Goal: Find specific page/section: Find specific page/section

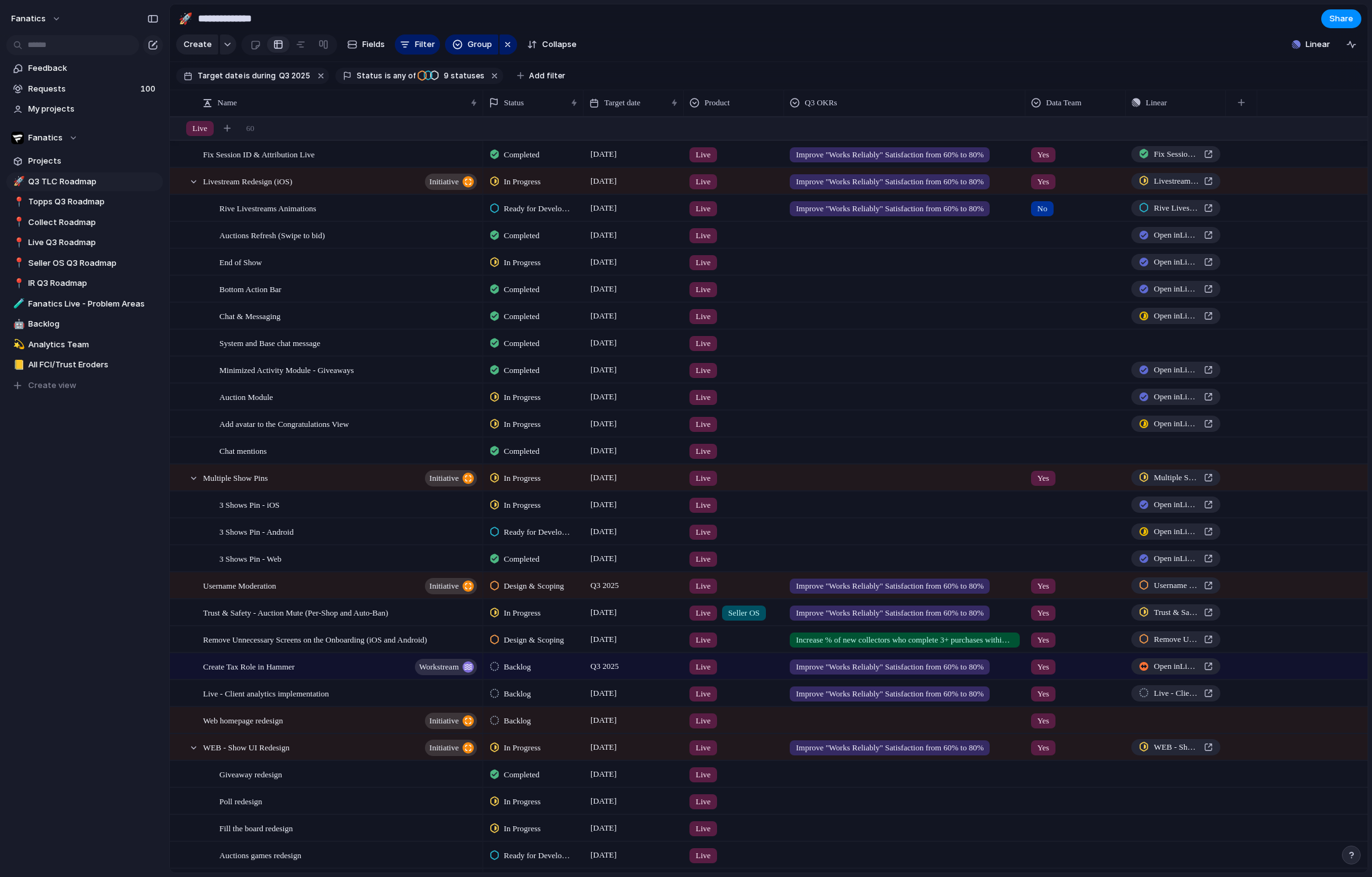
click at [38, 446] on div "Feedback Requests 100 My projects Fanatics Projects 🚀 Q3 TLC Roadmap 📍 Topps Q3…" at bounding box center [85, 248] width 169 height 496
click at [53, 454] on div "Feedback Requests 100 My projects Fanatics Projects 🚀 Q3 TLC Roadmap 📍 Topps Q3…" at bounding box center [85, 248] width 169 height 496
click at [72, 136] on div "Fanatics" at bounding box center [44, 138] width 66 height 12
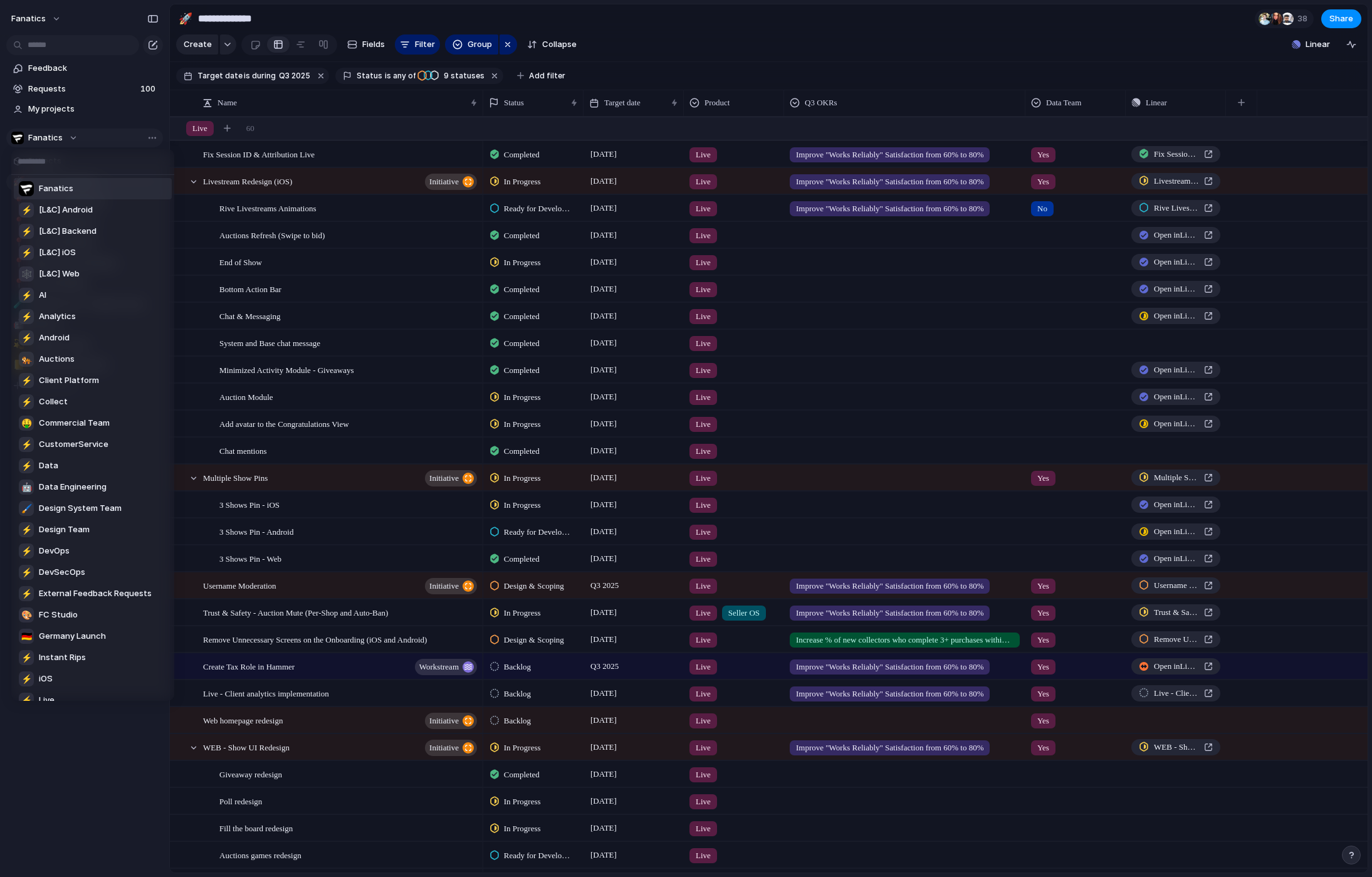
click at [72, 136] on div "Fanatics ⚡ [L&C] Android ⚡ [L&C] Backend ⚡ [L&C] iOS 🕸 [L&C] Web ⚡ AI ⚡ Analyti…" at bounding box center [686, 438] width 1372 height 877
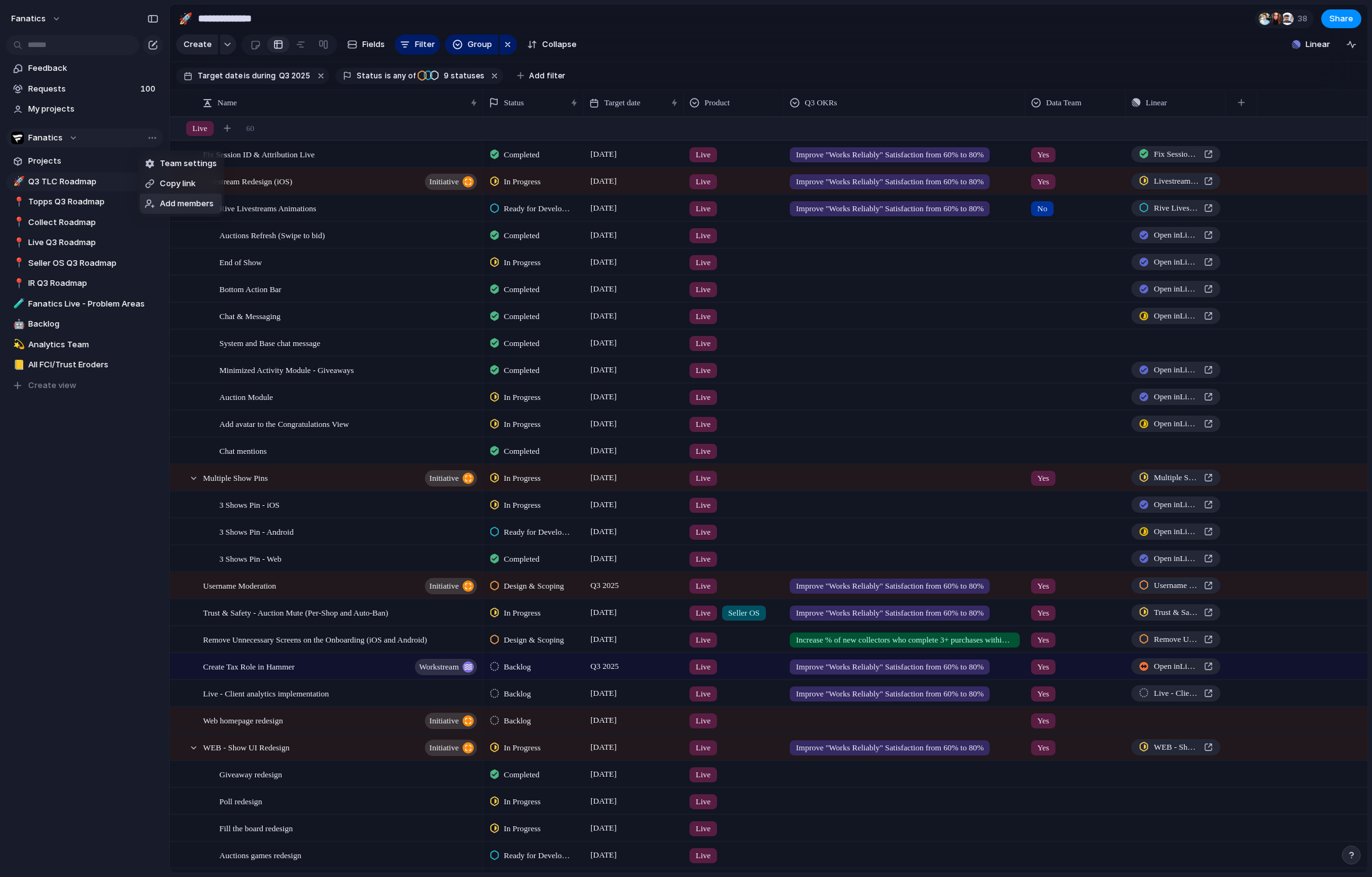
click at [66, 460] on div "Team settings Copy link Add members" at bounding box center [686, 438] width 1372 height 877
click at [73, 245] on span "Live Q3 Roadmap" at bounding box center [93, 242] width 130 height 12
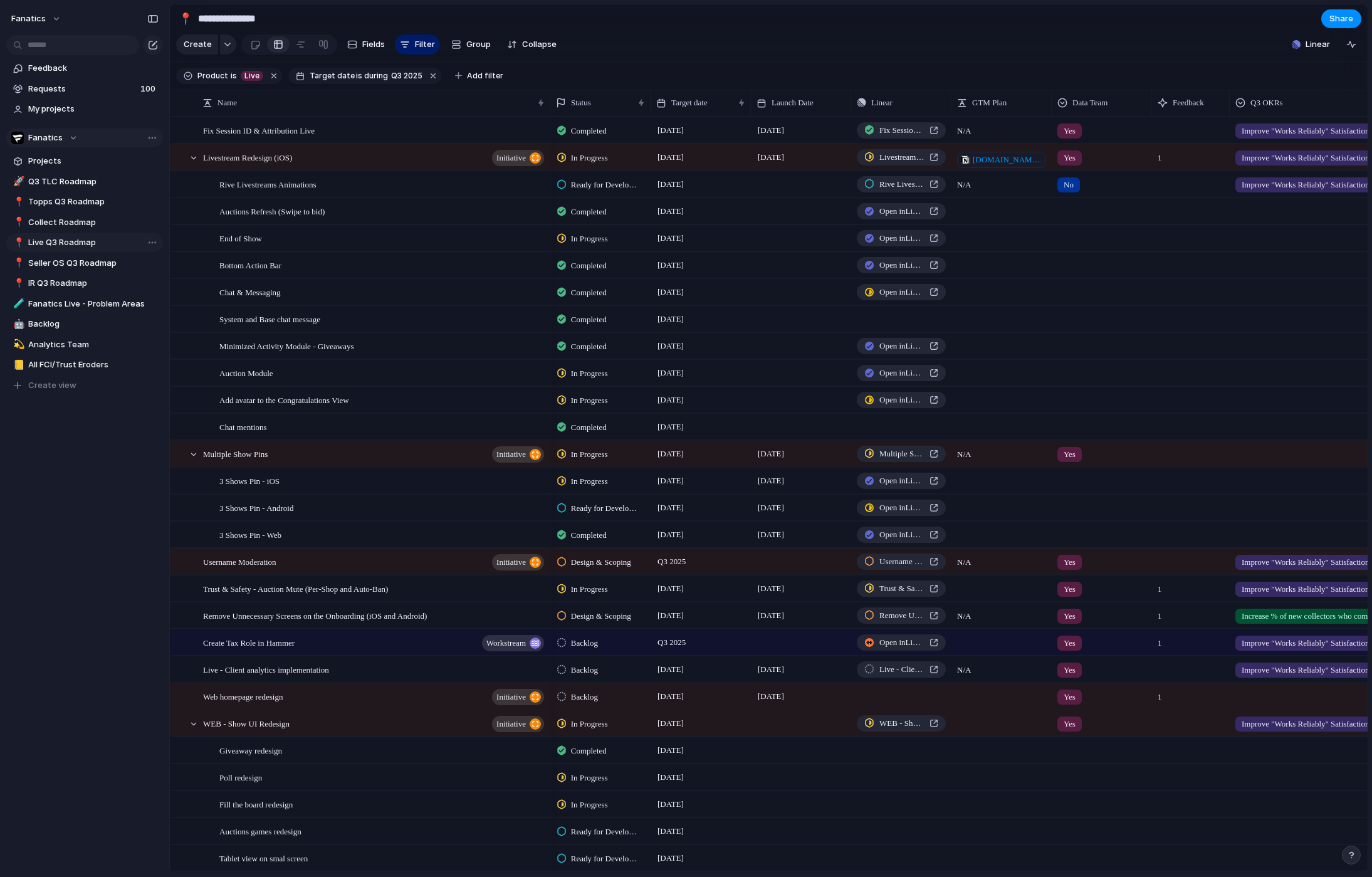
type input "**********"
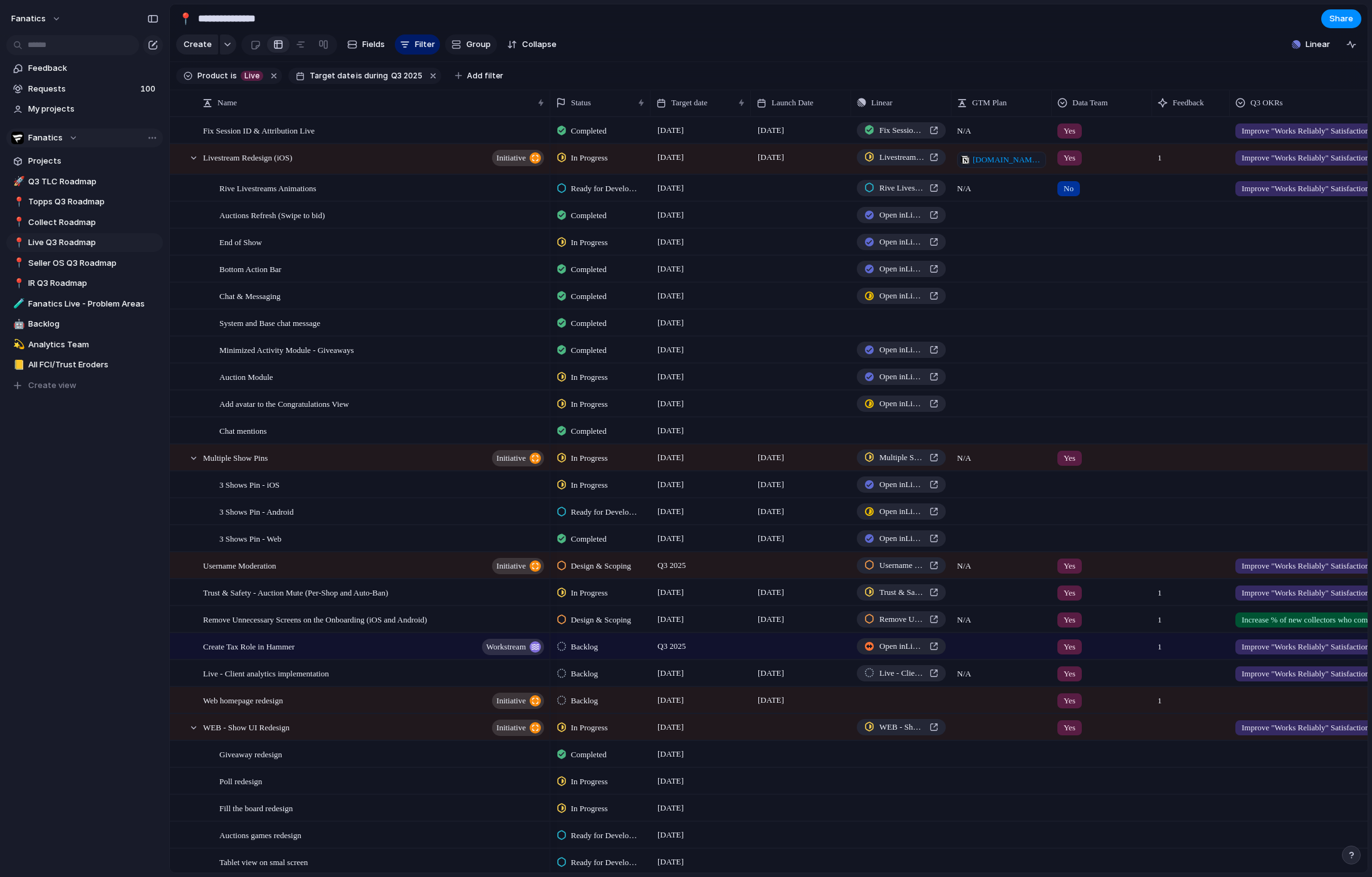
click at [479, 47] on span "Group" at bounding box center [479, 44] width 25 height 12
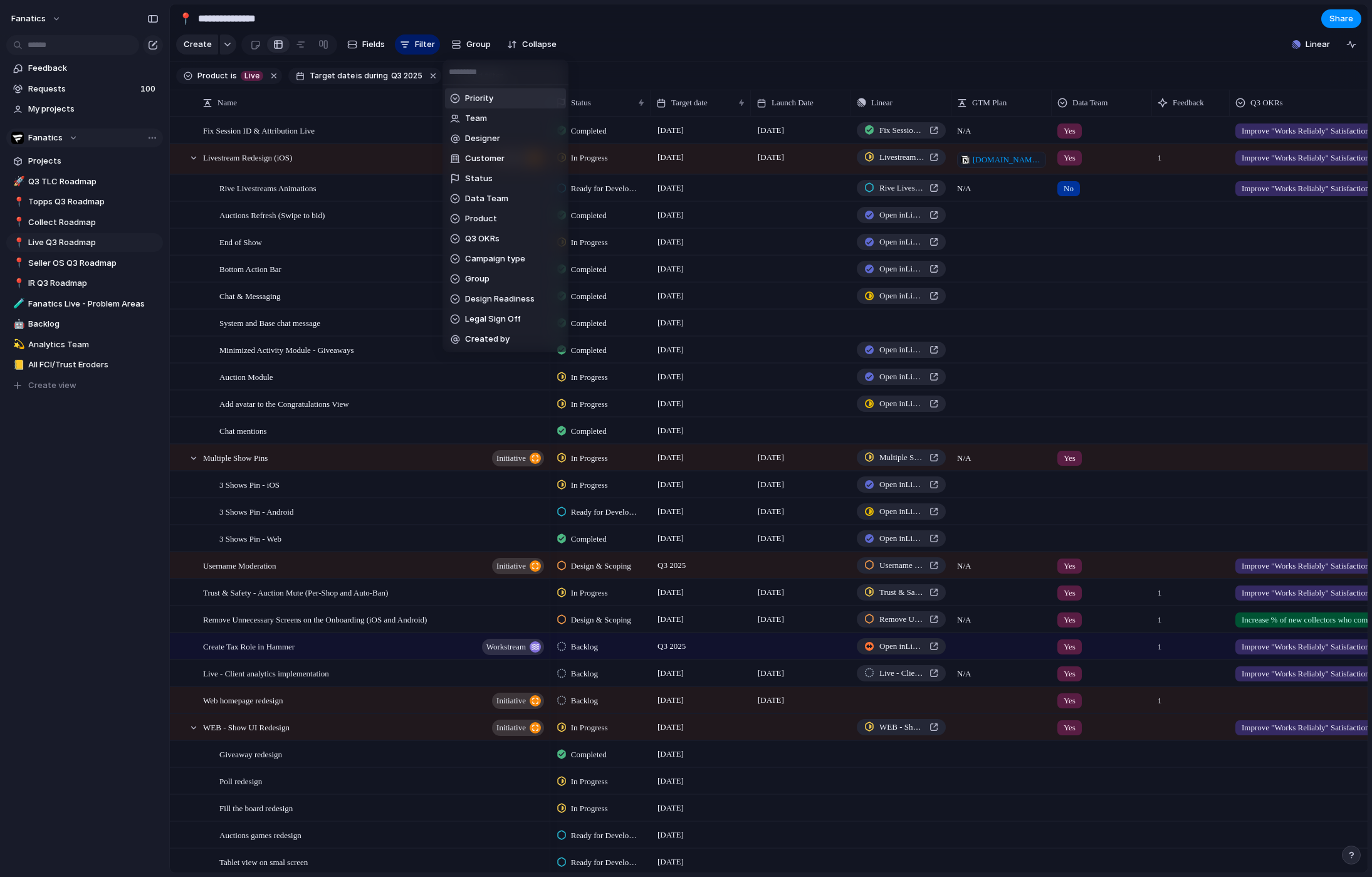
click at [628, 40] on div "Priority Team Designer Customer Status Data Team Product Q3 OKRs Campaign type …" at bounding box center [686, 438] width 1372 height 877
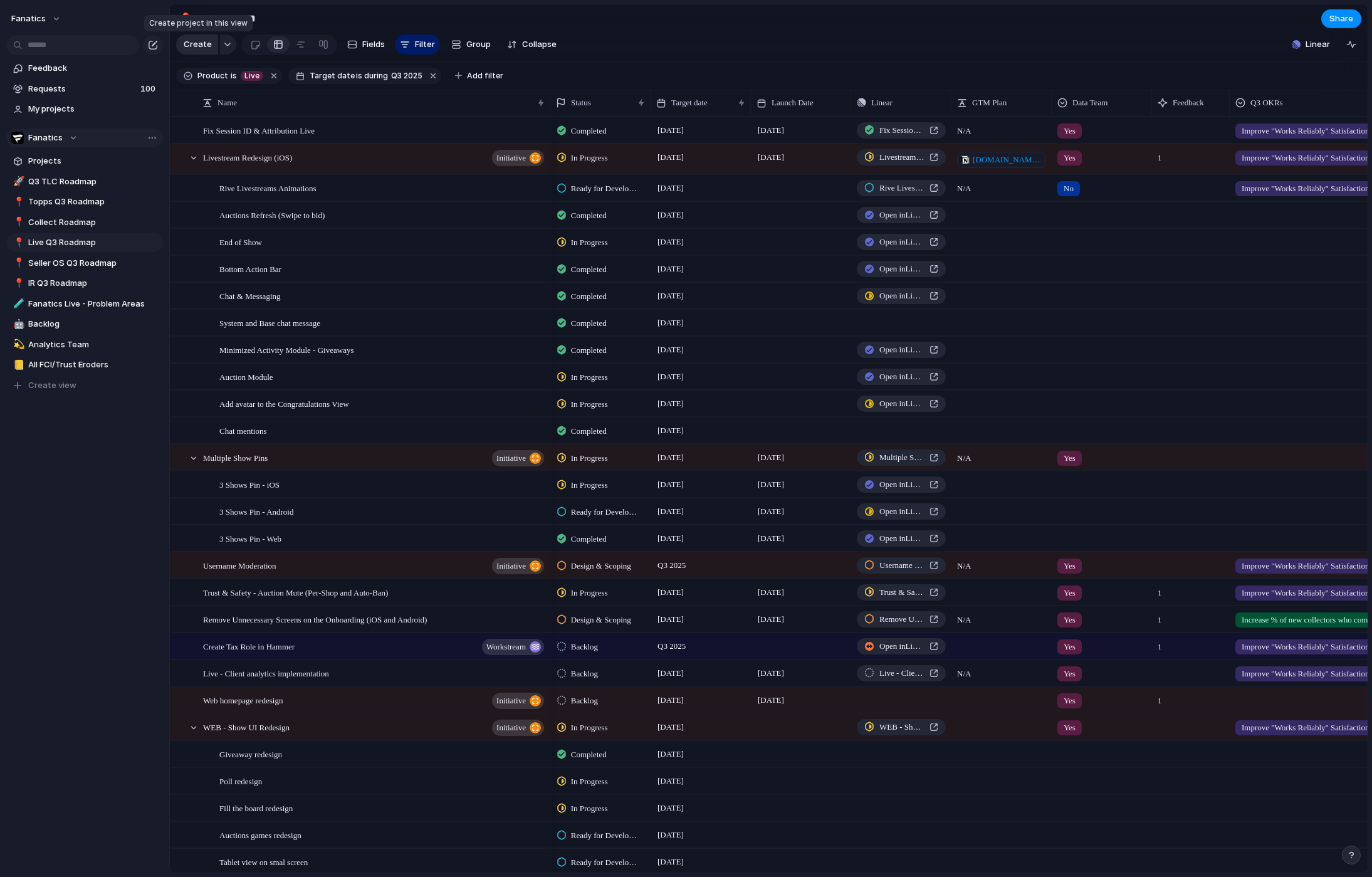
click at [216, 48] on div "Create" at bounding box center [197, 44] width 42 height 20
click at [225, 48] on button "button" at bounding box center [228, 44] width 16 height 20
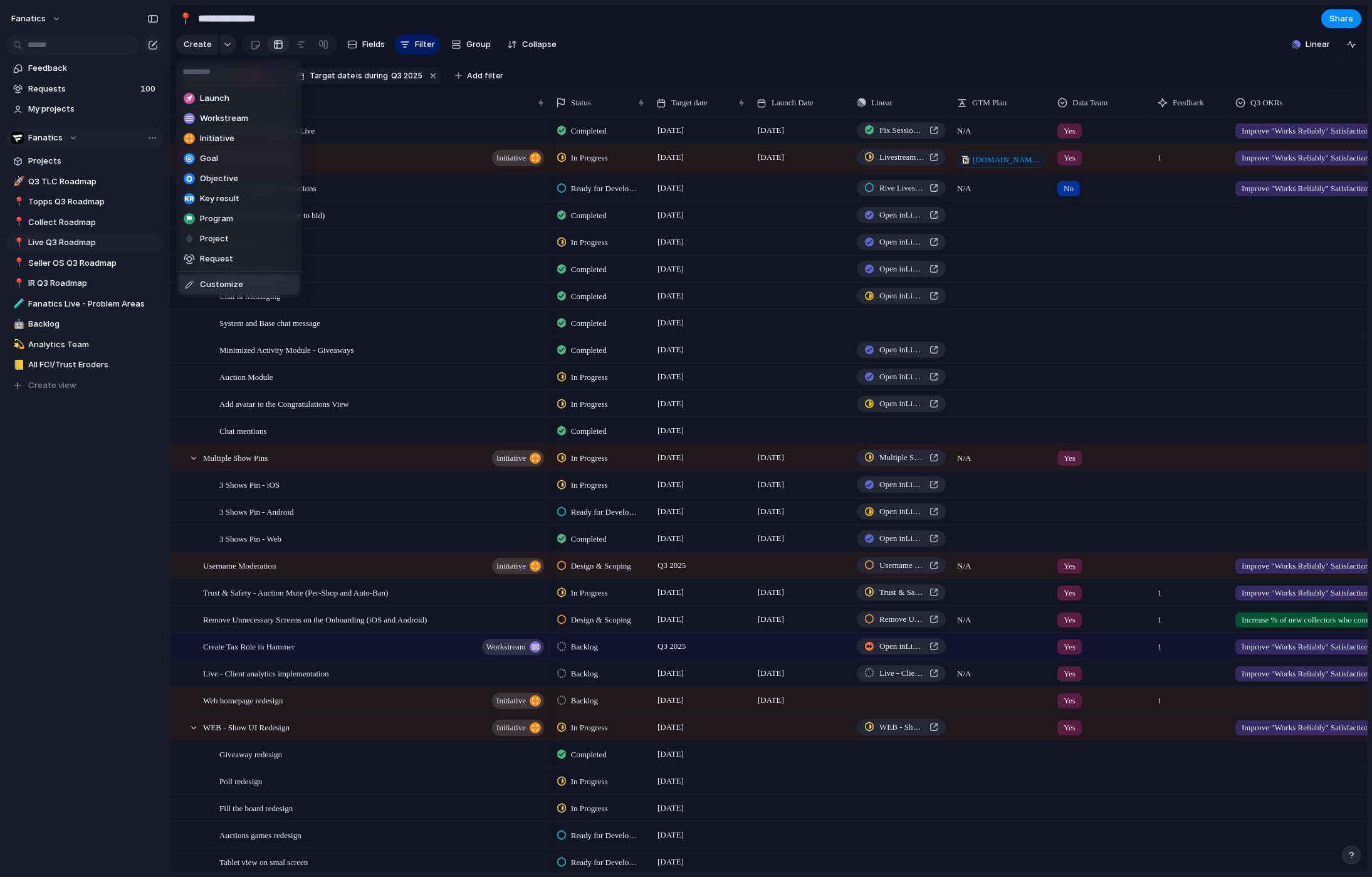
click at [128, 593] on div "Launch Workstream Initiative Goal Objective Key result Program Project Request …" at bounding box center [686, 438] width 1372 height 877
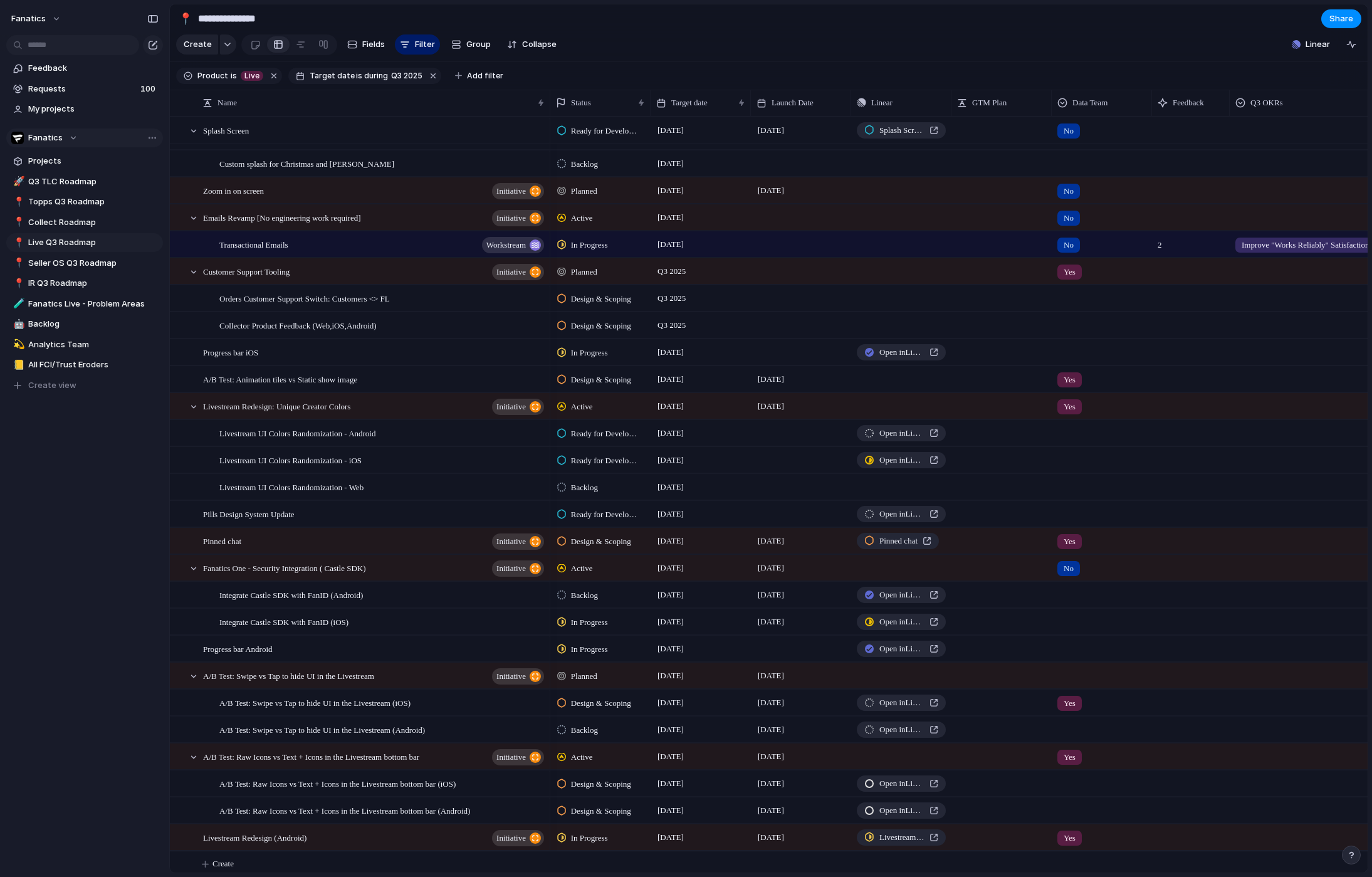
scroll to position [888, 0]
click at [560, 634] on div "Completed [DATE] Open in Linear In Progress [DATE] Open in Linear Completed [DA…" at bounding box center [1026, 52] width 952 height 1648
